Goal: Task Accomplishment & Management: Complete application form

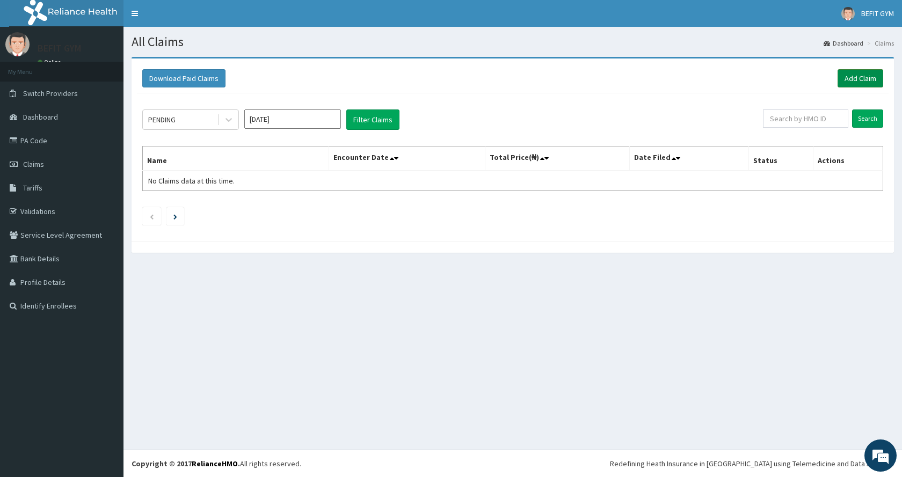
click at [871, 78] on link "Add Claim" at bounding box center [860, 78] width 46 height 18
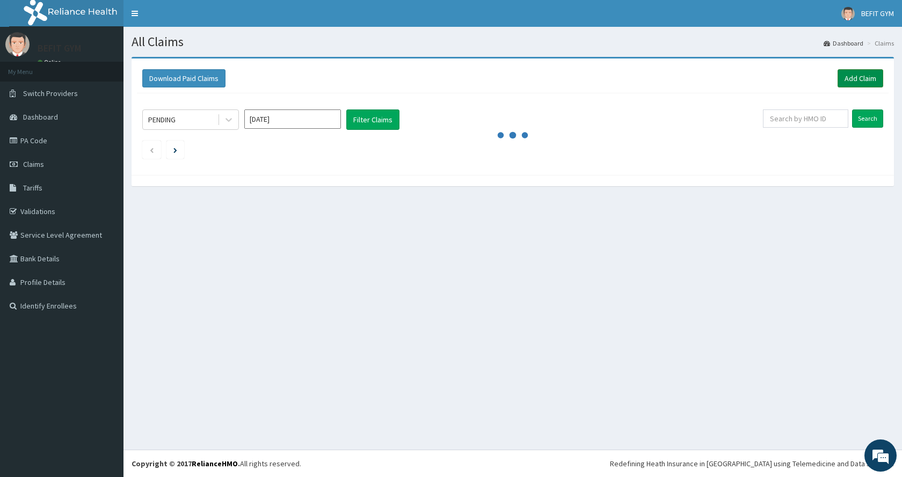
click at [869, 78] on link "Add Claim" at bounding box center [860, 78] width 46 height 18
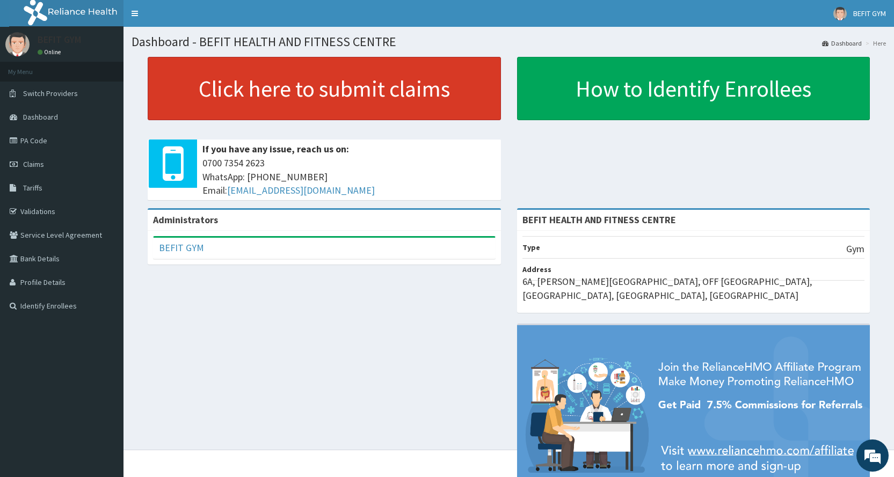
click at [323, 79] on link "Click here to submit claims" at bounding box center [324, 88] width 353 height 63
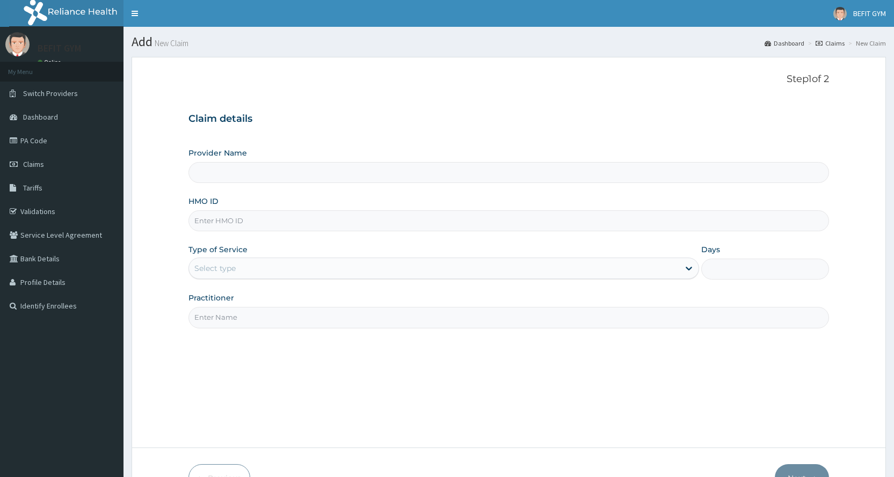
type input "BEFIT HEALTH AND FITNESS CENTRE"
type input "1"
click at [259, 231] on input "HMO ID" at bounding box center [508, 220] width 640 height 21
type input "swq/10004/a"
click at [254, 316] on input "Practitioner" at bounding box center [508, 317] width 640 height 21
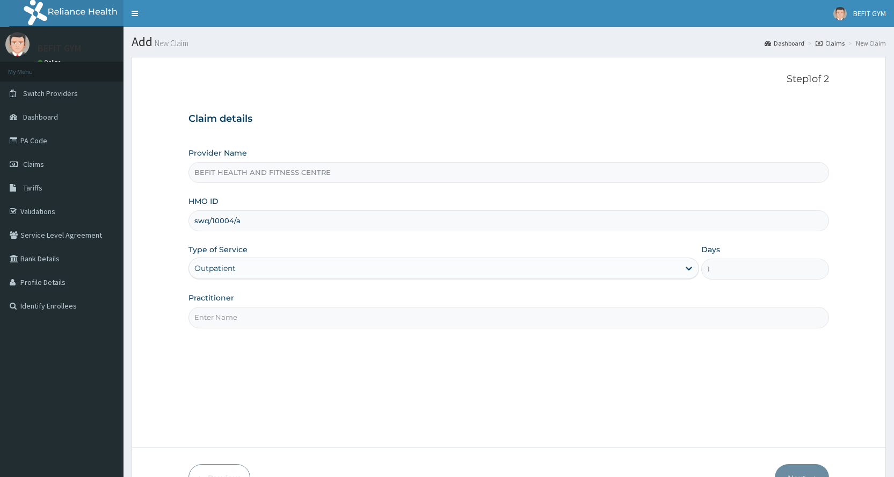
type input "B"
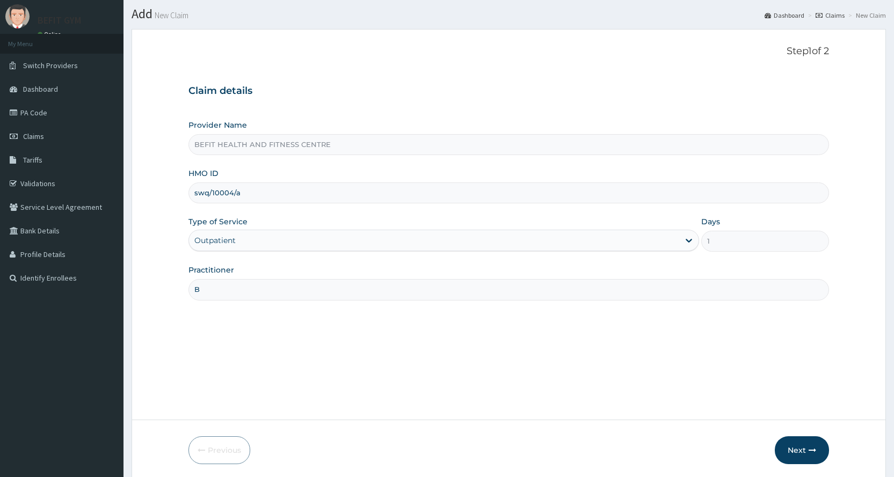
scroll to position [67, 0]
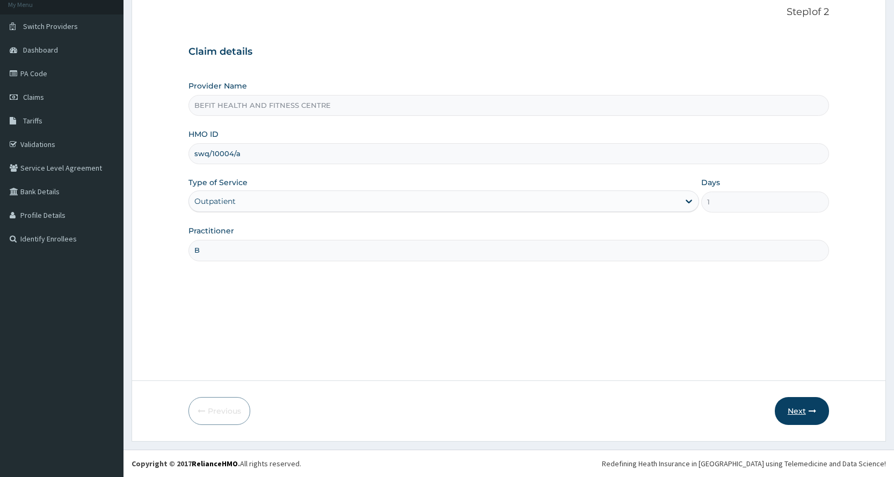
click at [823, 405] on button "Next" at bounding box center [802, 411] width 54 height 28
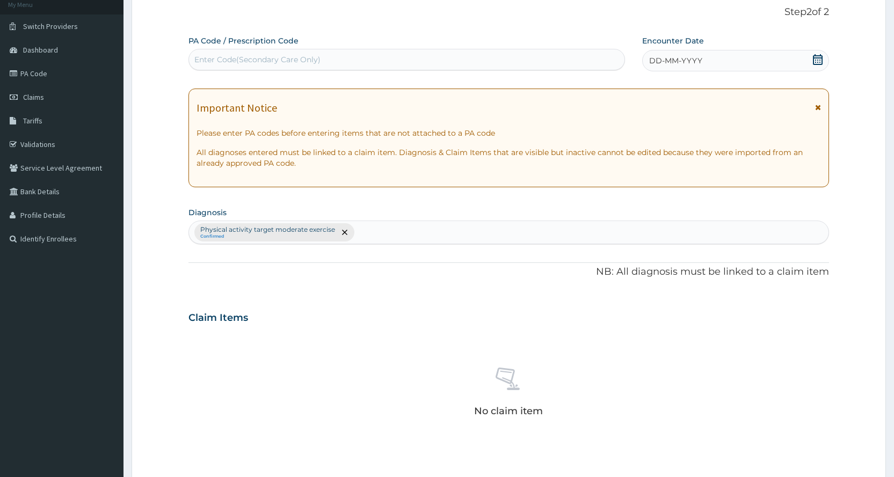
click at [232, 67] on div "Enter Code(Secondary Care Only)" at bounding box center [406, 59] width 435 height 17
type input "PA/B1790B"
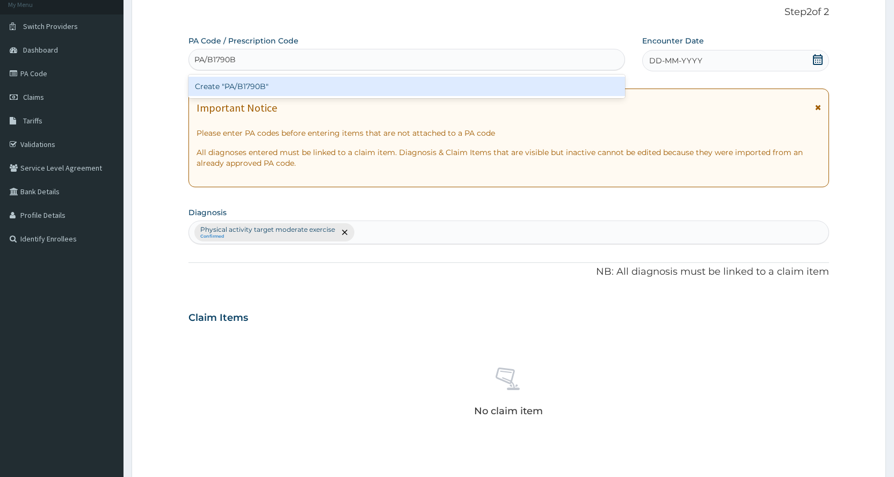
click at [225, 82] on div "Create "PA/B1790B"" at bounding box center [406, 86] width 436 height 19
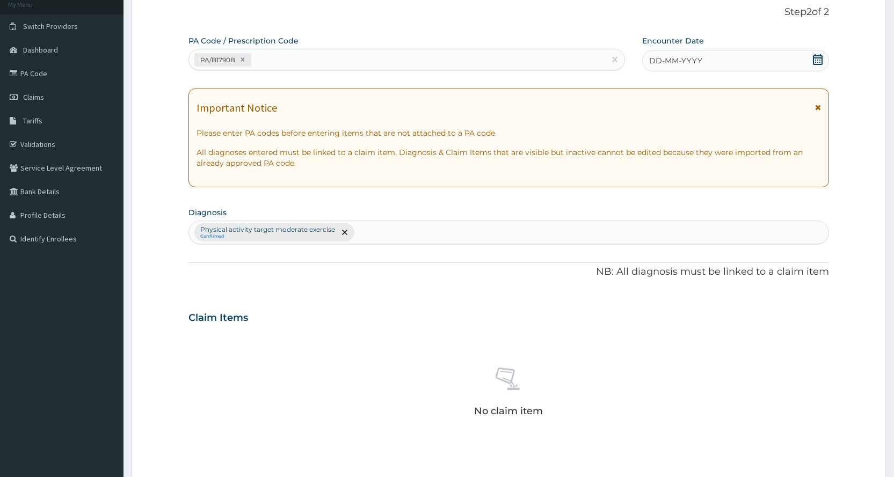
click at [707, 56] on div "DD-MM-YYYY" at bounding box center [735, 60] width 187 height 21
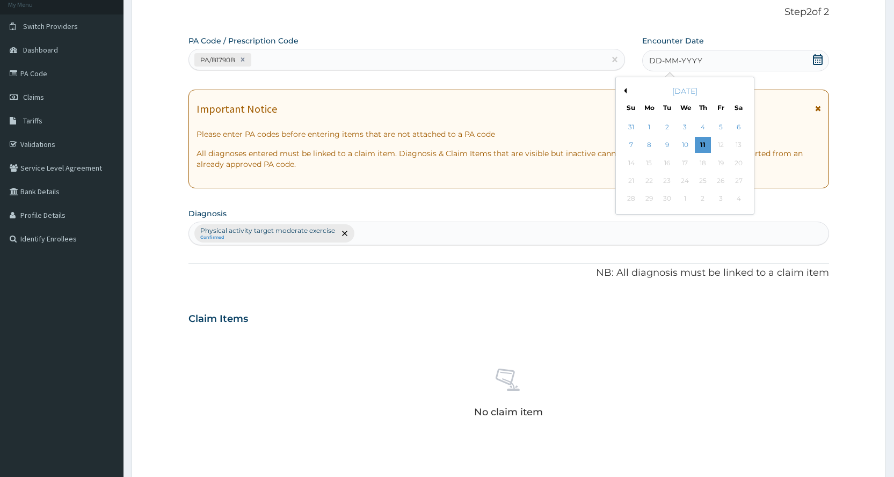
click at [624, 89] on button "Previous Month" at bounding box center [623, 90] width 5 height 5
click at [722, 148] on div "8" at bounding box center [720, 145] width 16 height 16
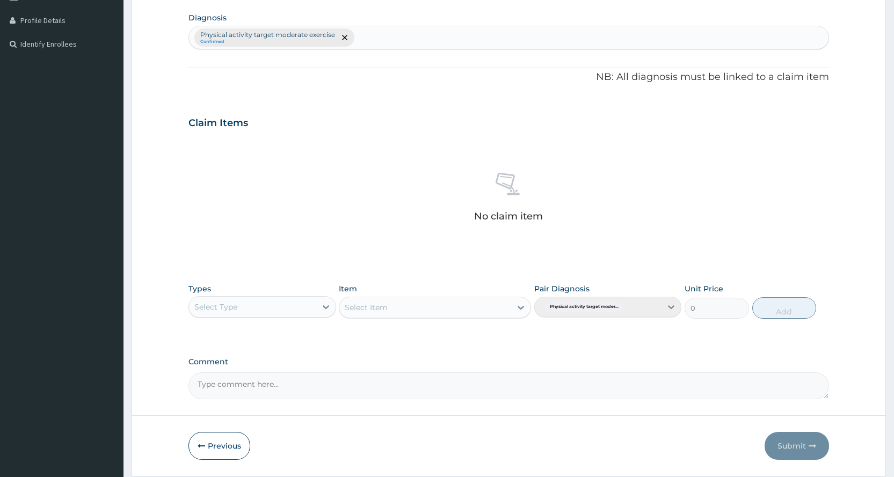
scroll to position [297, 0]
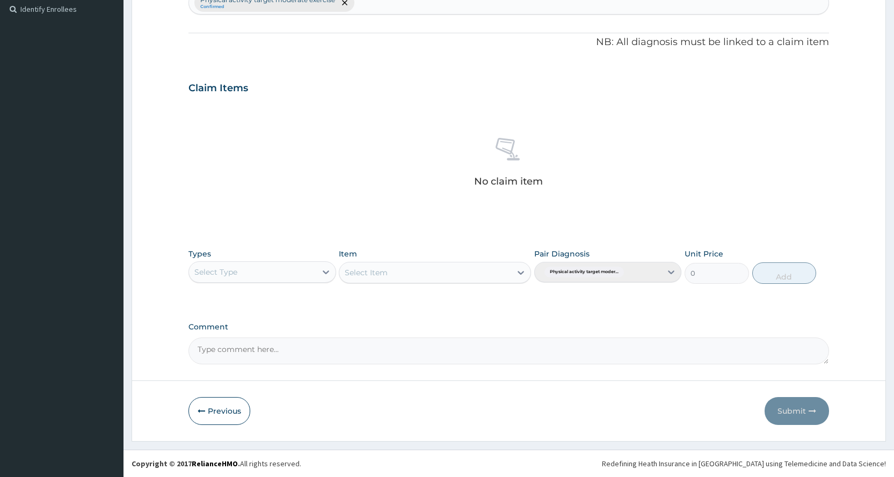
click at [306, 267] on div "Select Type" at bounding box center [252, 272] width 127 height 17
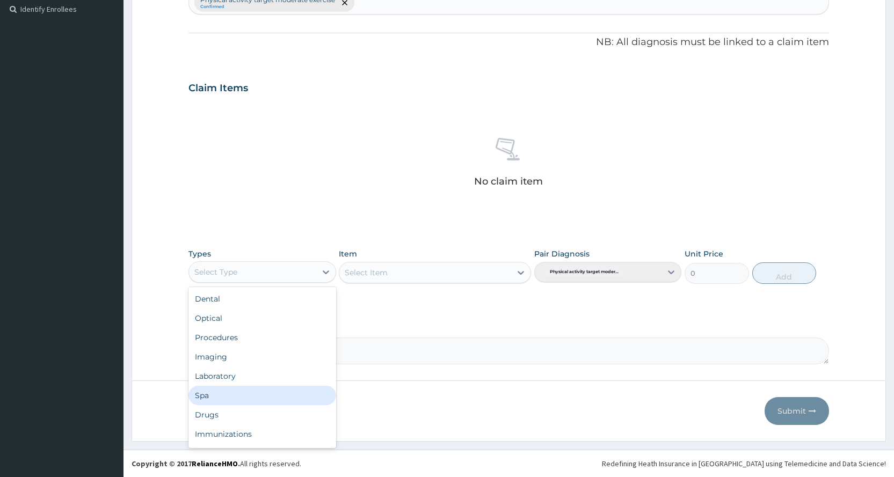
scroll to position [36, 0]
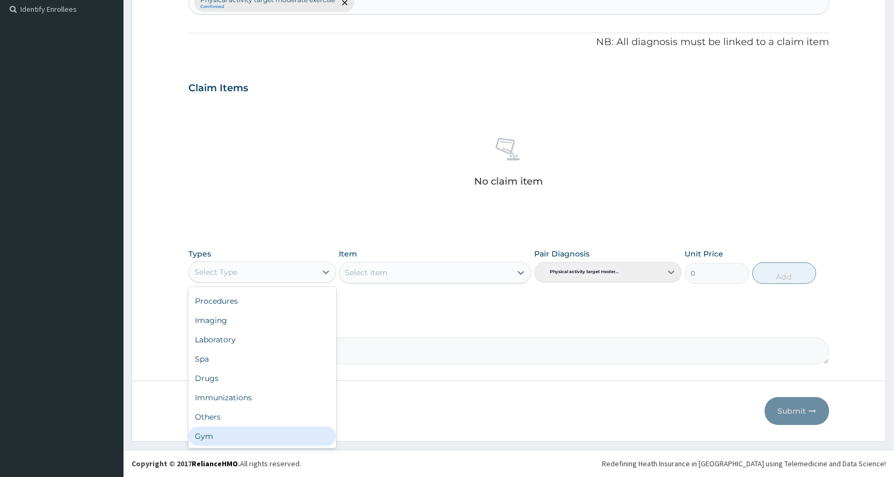
click at [253, 436] on div "Gym" at bounding box center [261, 436] width 147 height 19
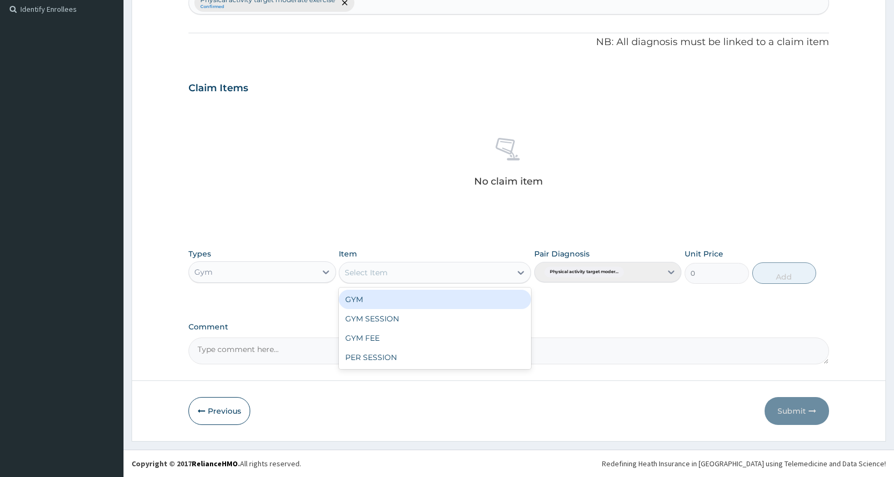
click at [424, 277] on div "Select Item" at bounding box center [425, 272] width 172 height 17
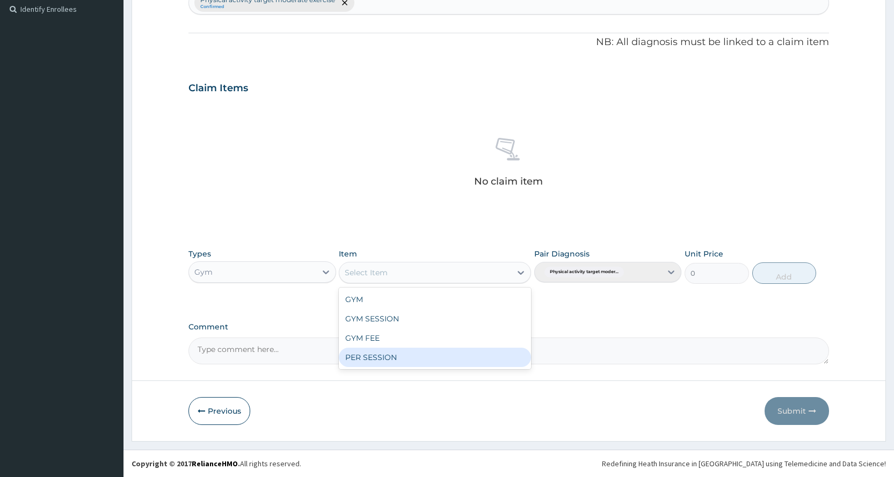
click at [464, 356] on div "PER SESSION" at bounding box center [435, 357] width 192 height 19
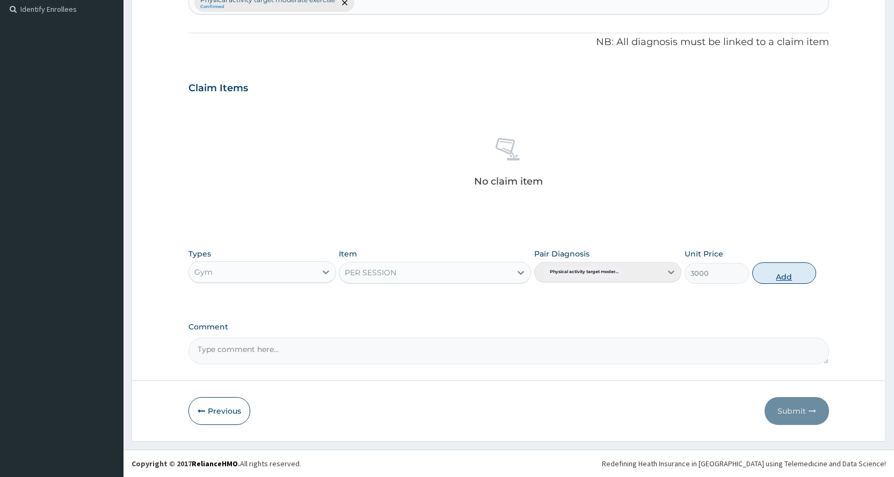
click at [786, 280] on button "Add" at bounding box center [784, 272] width 64 height 21
type input "0"
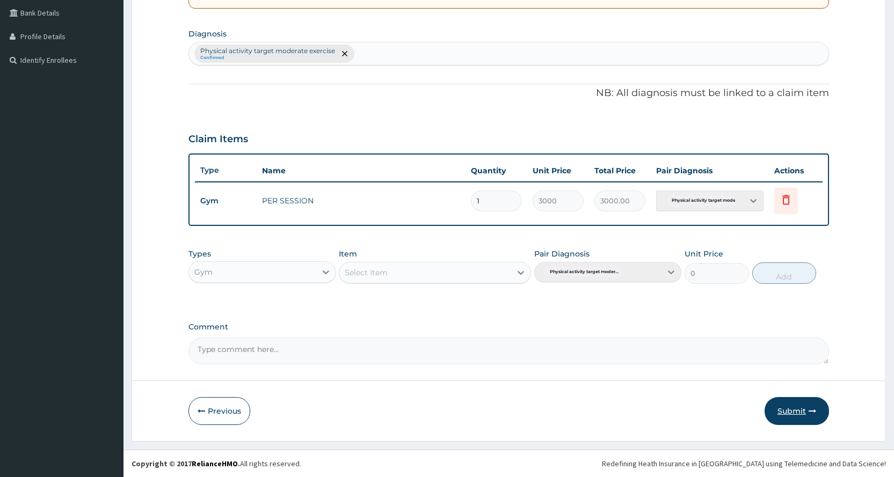
click at [785, 414] on button "Submit" at bounding box center [796, 411] width 64 height 28
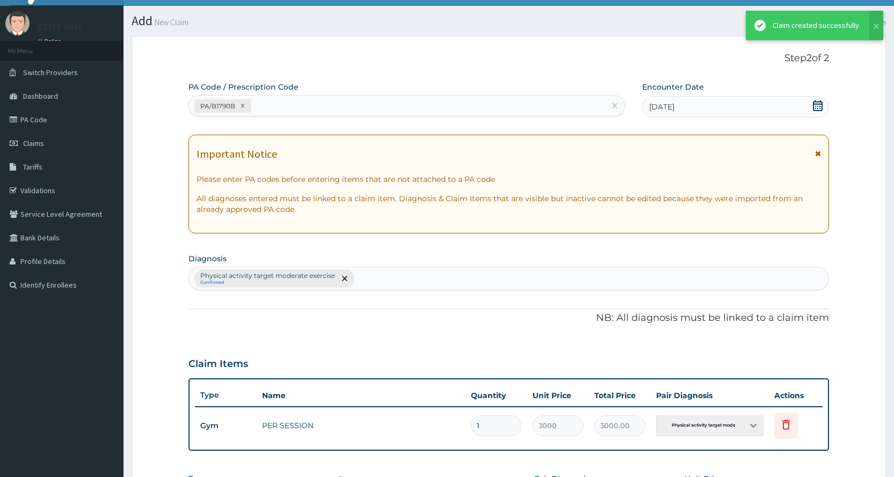
scroll to position [246, 0]
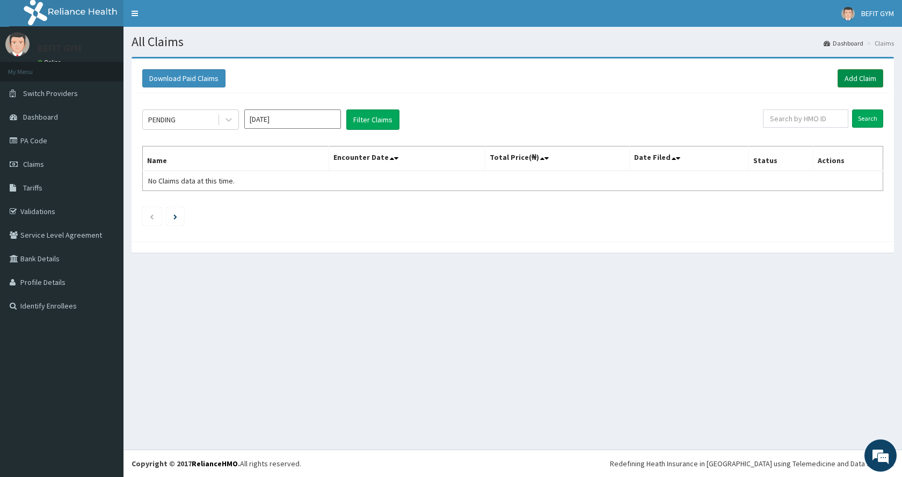
click at [847, 75] on link "Add Claim" at bounding box center [860, 78] width 46 height 18
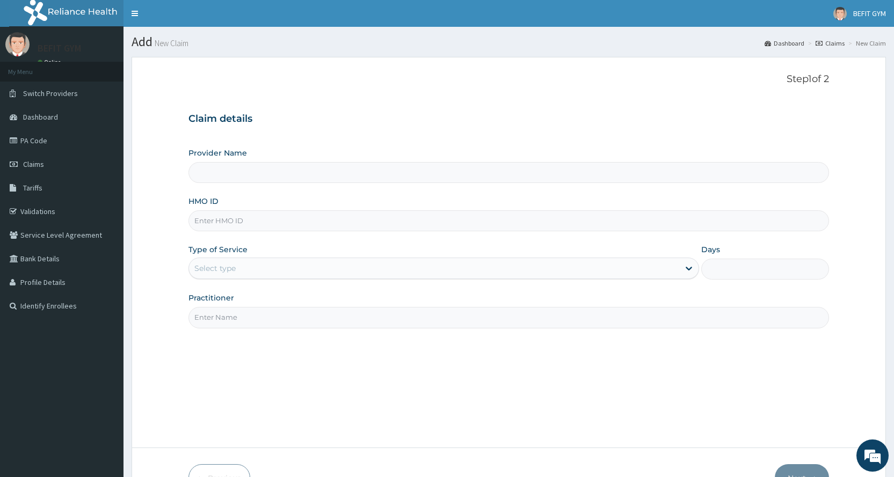
type input "BEFIT HEALTH AND FITNESS CENTRE"
type input "1"
click at [254, 213] on input "HMO ID" at bounding box center [508, 220] width 640 height 21
click at [248, 225] on input "HMO ID" at bounding box center [508, 220] width 640 height 21
click at [218, 312] on input "Practitioner" at bounding box center [508, 317] width 640 height 21
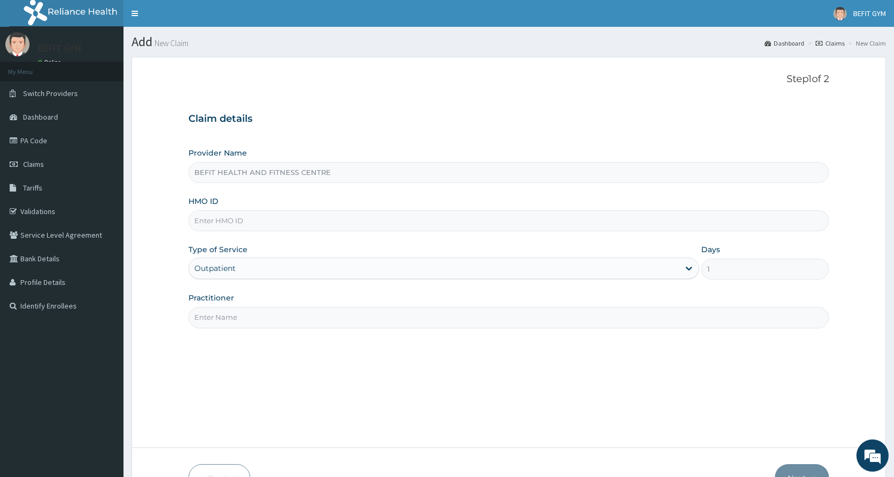
type input "B"
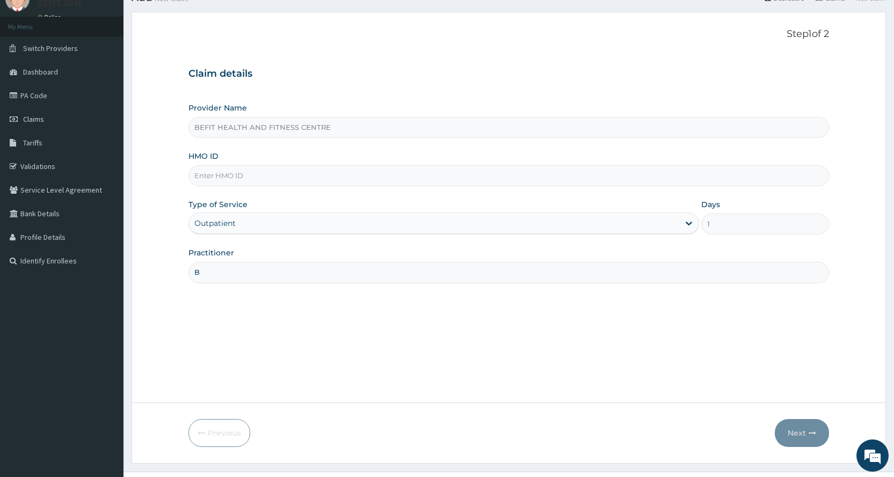
scroll to position [67, 0]
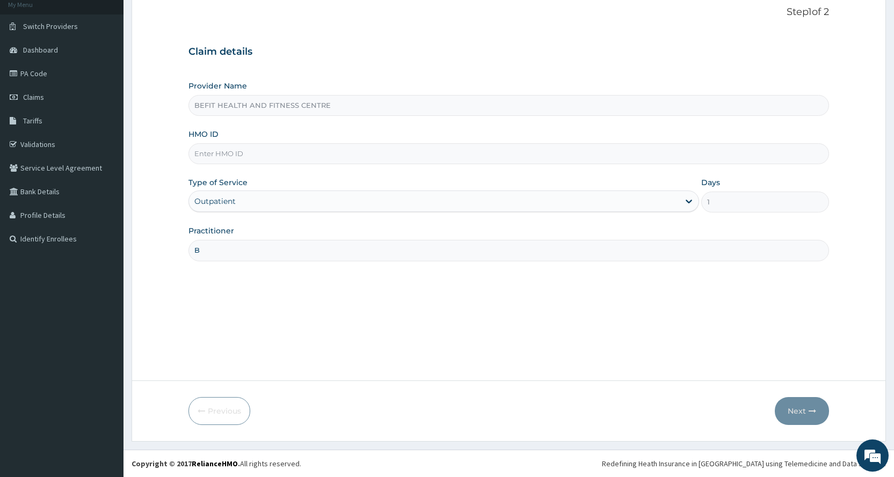
click at [269, 157] on input "HMO ID" at bounding box center [508, 153] width 640 height 21
type input "mon/10061/a"
click at [789, 415] on button "Next" at bounding box center [802, 411] width 54 height 28
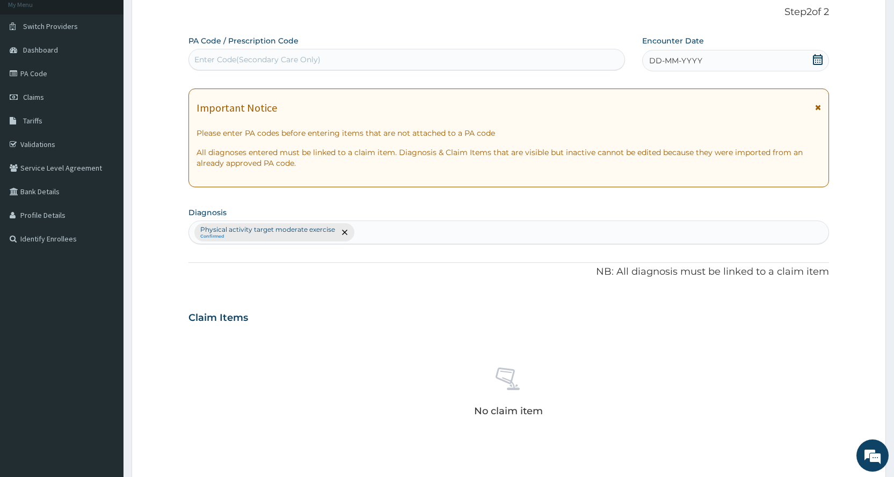
click at [499, 61] on div "Enter Code(Secondary Care Only)" at bounding box center [406, 59] width 435 height 17
click at [197, 58] on input "8B79AF" at bounding box center [209, 59] width 31 height 11
click at [195, 59] on input "8B79AF" at bounding box center [209, 59] width 31 height 11
type input "P8B79AFA/"
click at [253, 56] on div "Enter Code(Secondary Care Only)" at bounding box center [406, 59] width 435 height 17
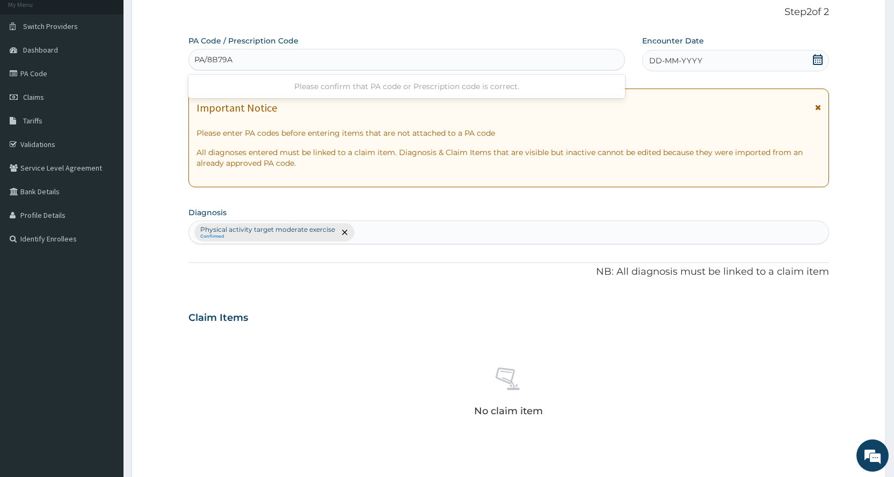
type input "PA/8B79AF"
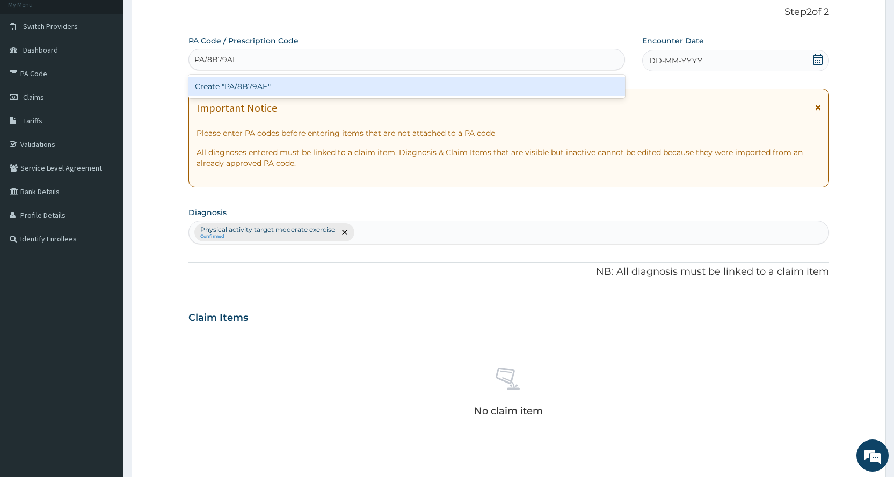
click at [242, 76] on div "Create "PA/8B79AF"" at bounding box center [406, 87] width 436 height 24
click at [265, 84] on div "Create "PA/8B79AF"" at bounding box center [406, 86] width 436 height 19
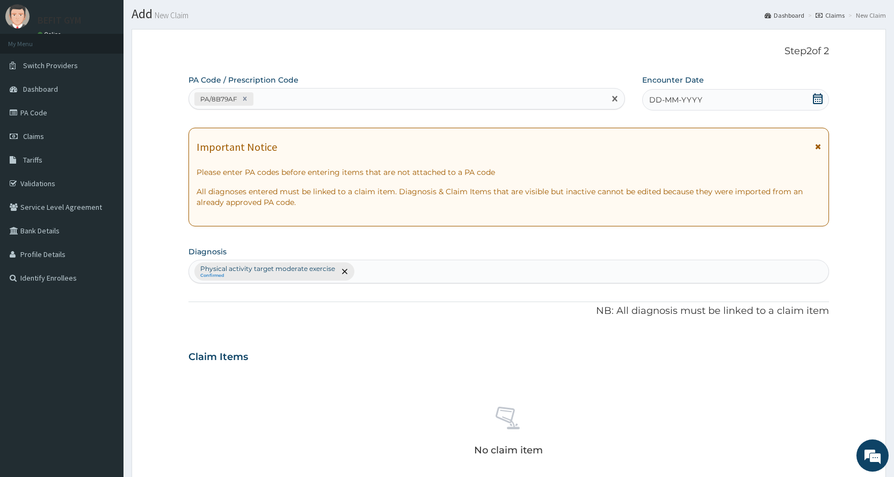
scroll to position [0, 0]
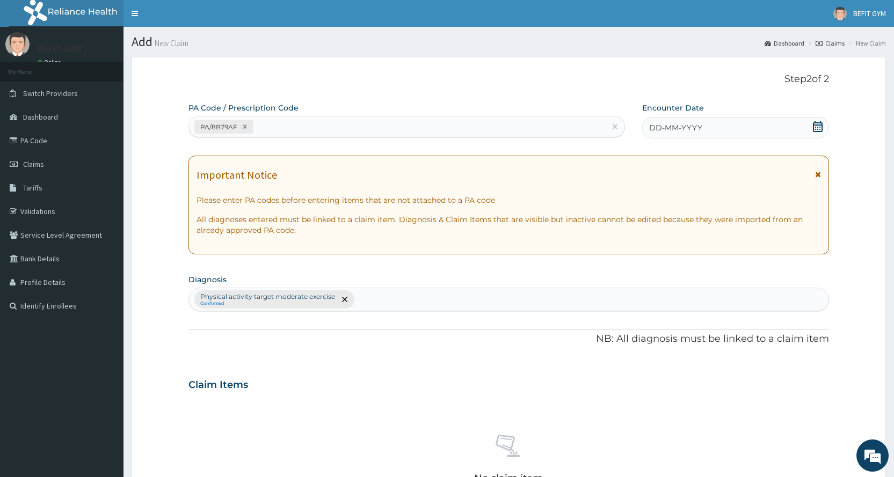
click at [695, 131] on span "DD-MM-YYYY" at bounding box center [675, 127] width 53 height 11
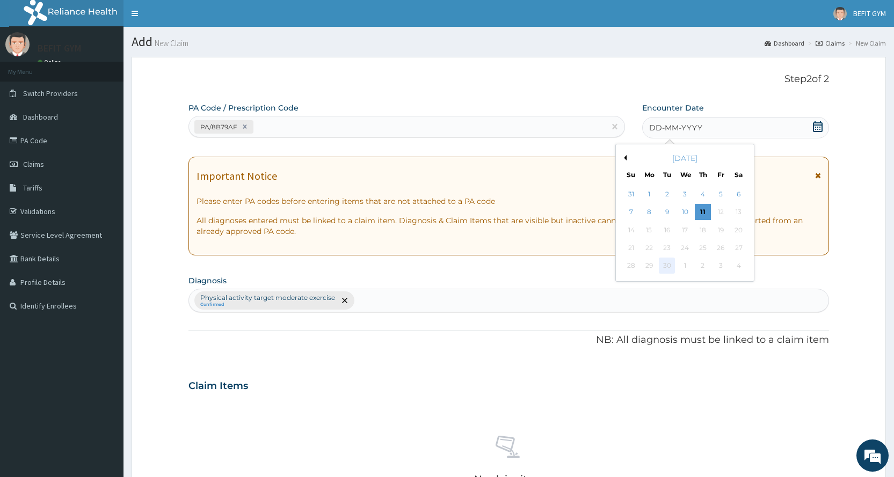
scroll to position [107, 0]
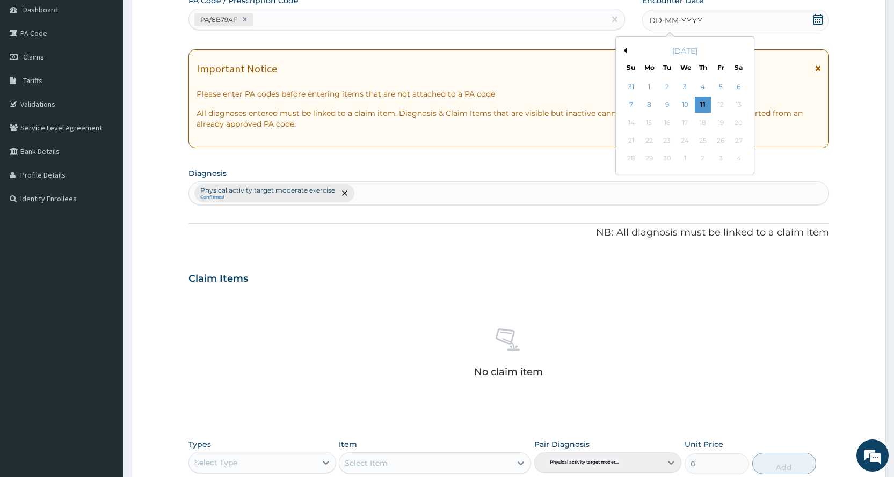
click at [624, 48] on button "Previous Month" at bounding box center [623, 50] width 5 height 5
click at [722, 101] on div "8" at bounding box center [720, 105] width 16 height 16
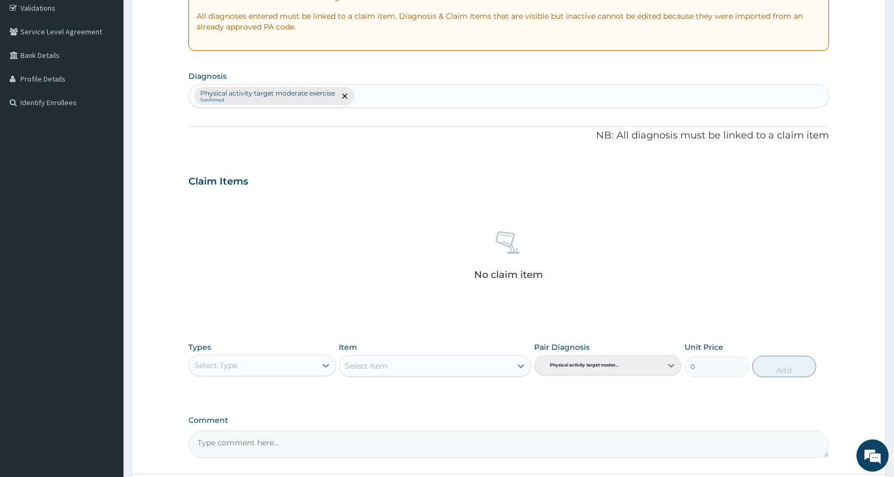
scroll to position [297, 0]
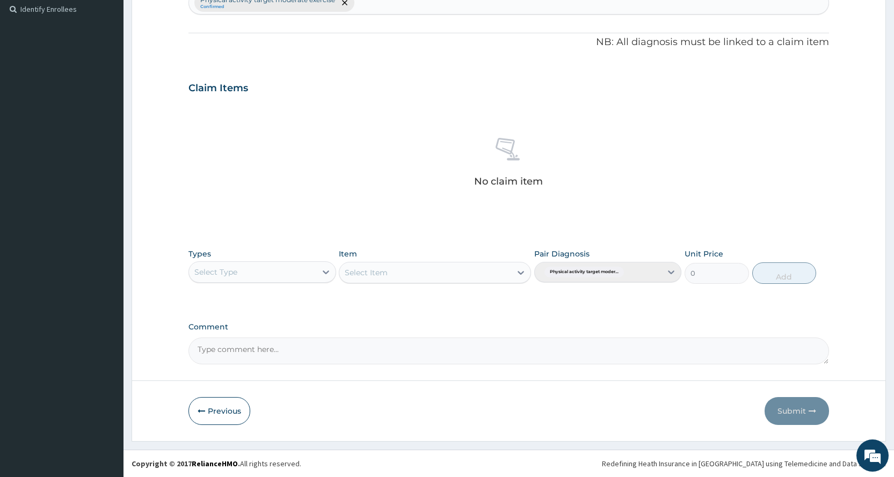
click at [192, 274] on div "Select Type" at bounding box center [252, 272] width 127 height 17
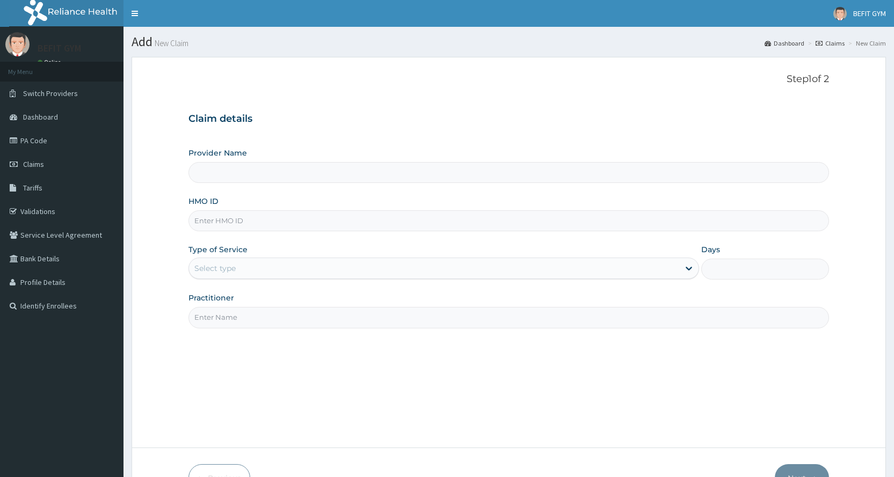
click at [229, 211] on input "HMO ID" at bounding box center [508, 220] width 640 height 21
type input "srd"
type input "BEFIT HEALTH AND FITNESS CENTRE"
type input "1"
type input "SRD/10018/A"
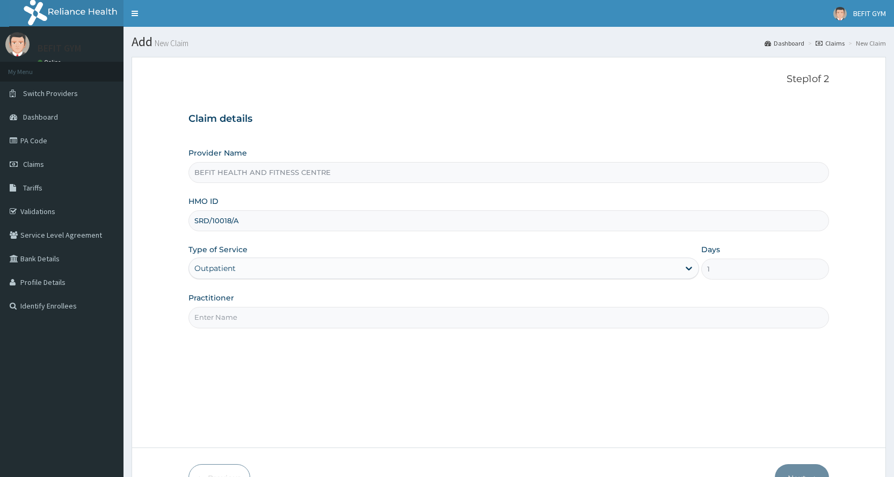
drag, startPoint x: 262, startPoint y: 335, endPoint x: 257, endPoint y: 323, distance: 13.5
click at [261, 334] on div "Step 1 of 2 Claim details Provider Name BEFIT HEALTH AND FITNESS CENTRE HMO ID …" at bounding box center [508, 253] width 640 height 358
click at [257, 319] on input "Practitioner" at bounding box center [508, 317] width 640 height 21
type input "B"
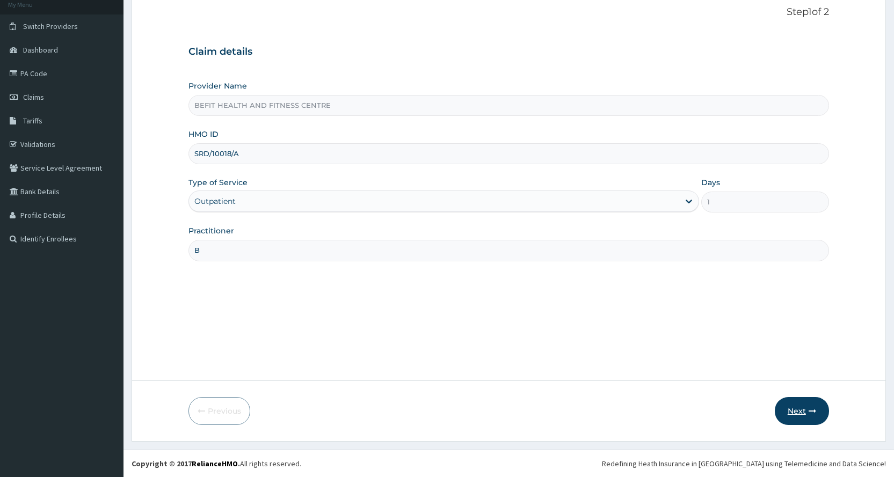
click at [793, 408] on button "Next" at bounding box center [802, 411] width 54 height 28
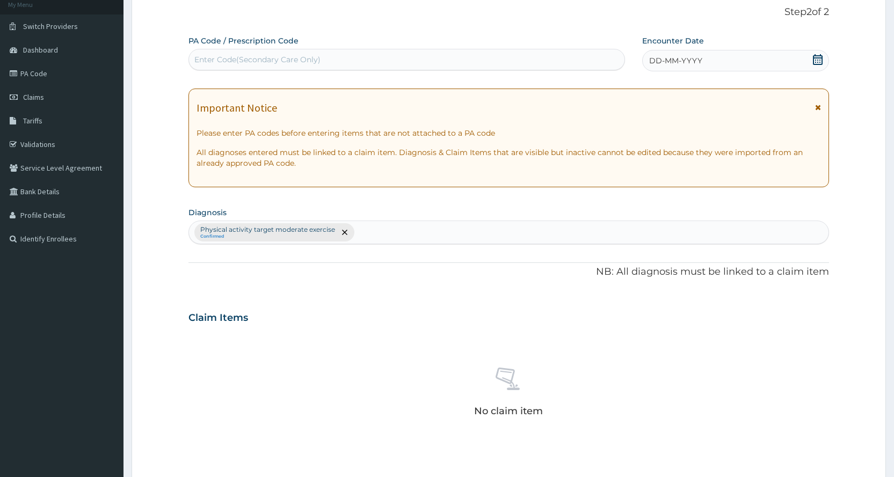
click at [302, 64] on div "Enter Code(Secondary Care Only)" at bounding box center [257, 59] width 126 height 11
type input "PA/0B9A1E"
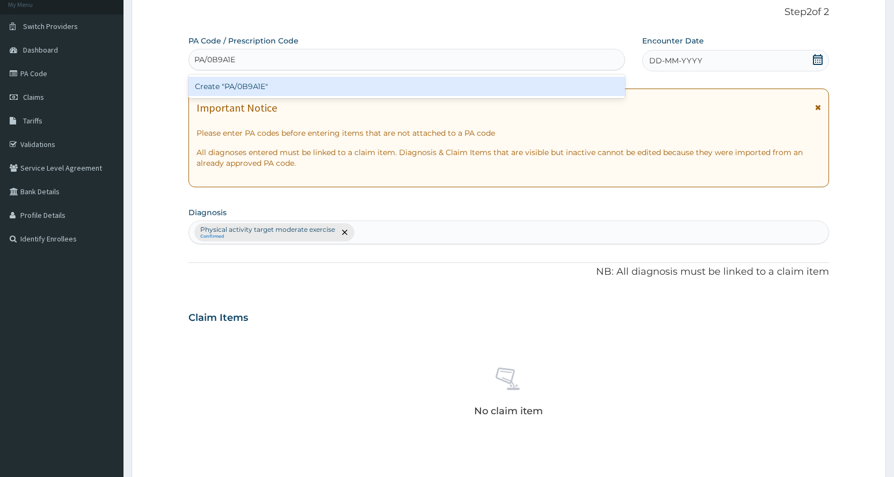
click at [301, 82] on div "Create "PA/0B9A1E"" at bounding box center [406, 86] width 436 height 19
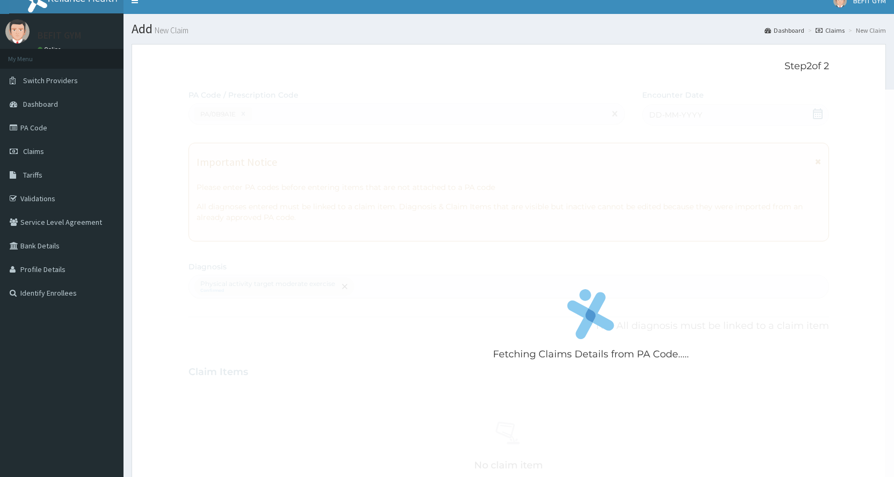
scroll to position [0, 0]
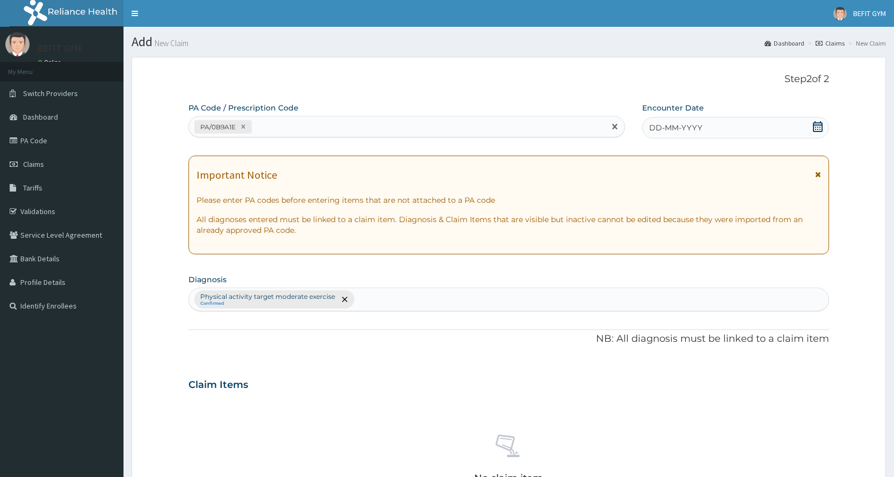
click at [729, 127] on div "DD-MM-YYYY" at bounding box center [735, 127] width 187 height 21
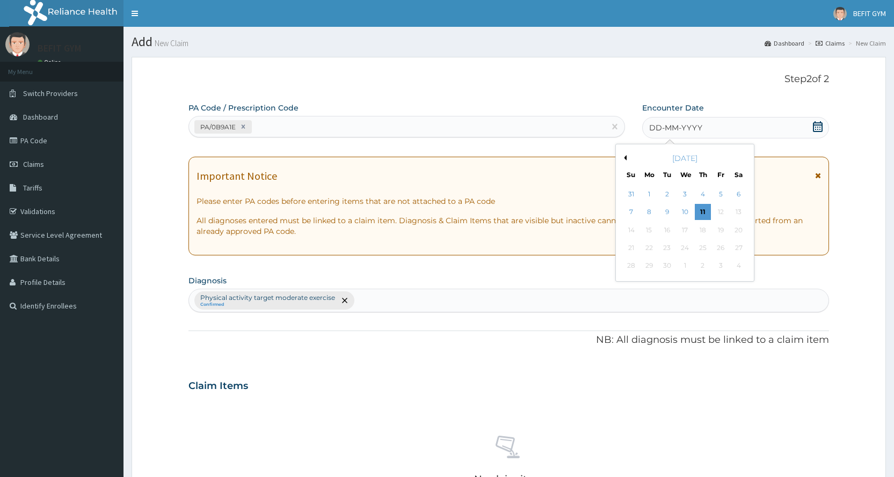
click at [622, 158] on button "Previous Month" at bounding box center [623, 157] width 5 height 5
click at [727, 213] on div "8" at bounding box center [720, 213] width 16 height 16
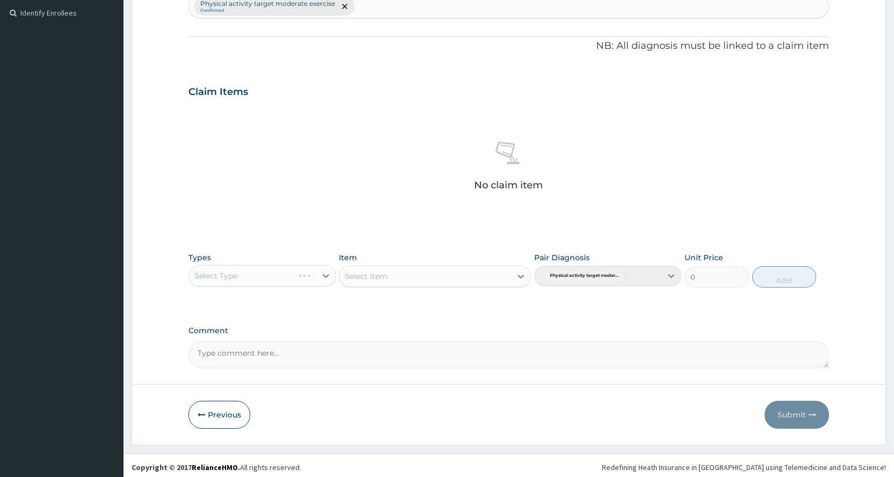
scroll to position [297, 0]
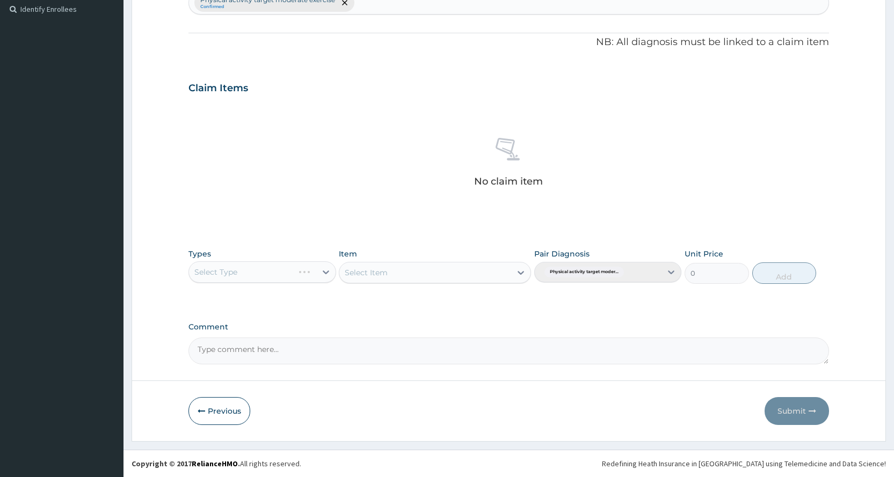
click at [249, 269] on div "Select Type" at bounding box center [261, 271] width 147 height 21
click at [252, 262] on div "Select Type" at bounding box center [261, 271] width 147 height 21
click at [253, 268] on div "Select Type" at bounding box center [261, 271] width 147 height 21
click at [262, 280] on div "Select Type" at bounding box center [261, 271] width 147 height 21
